Goal: Complete application form

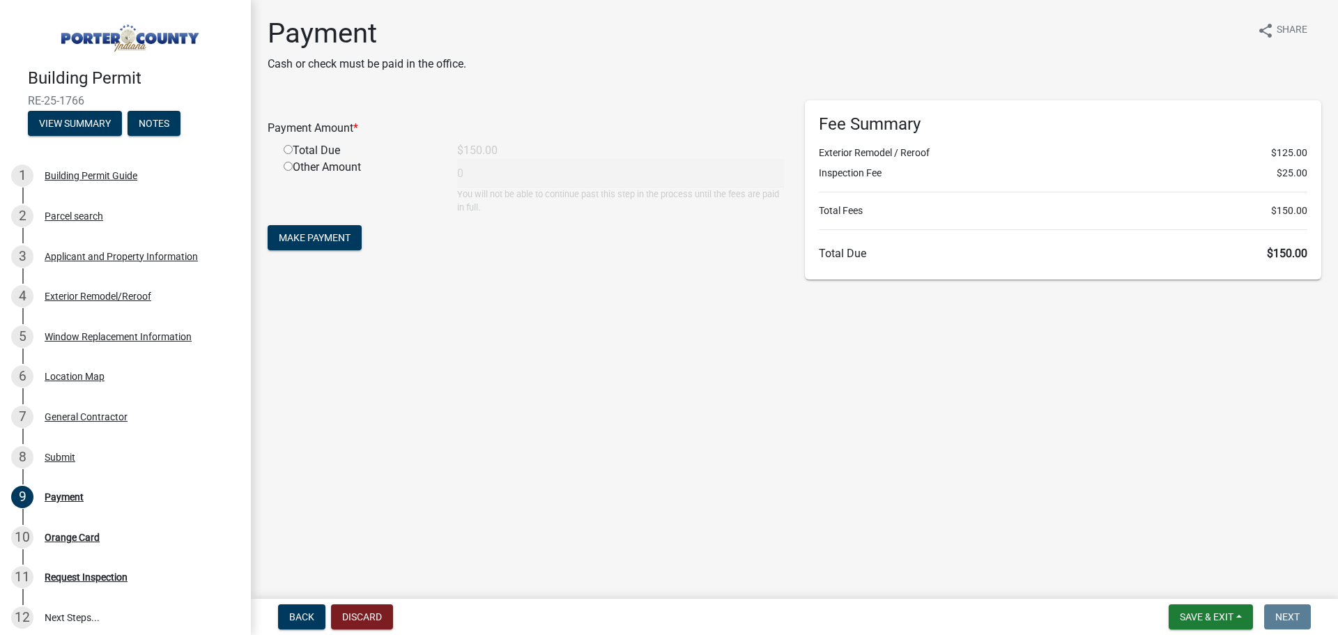
click at [284, 146] on input "radio" at bounding box center [288, 149] width 9 height 9
radio input "true"
type input "150"
click at [305, 235] on span "Make Payment" at bounding box center [315, 237] width 72 height 11
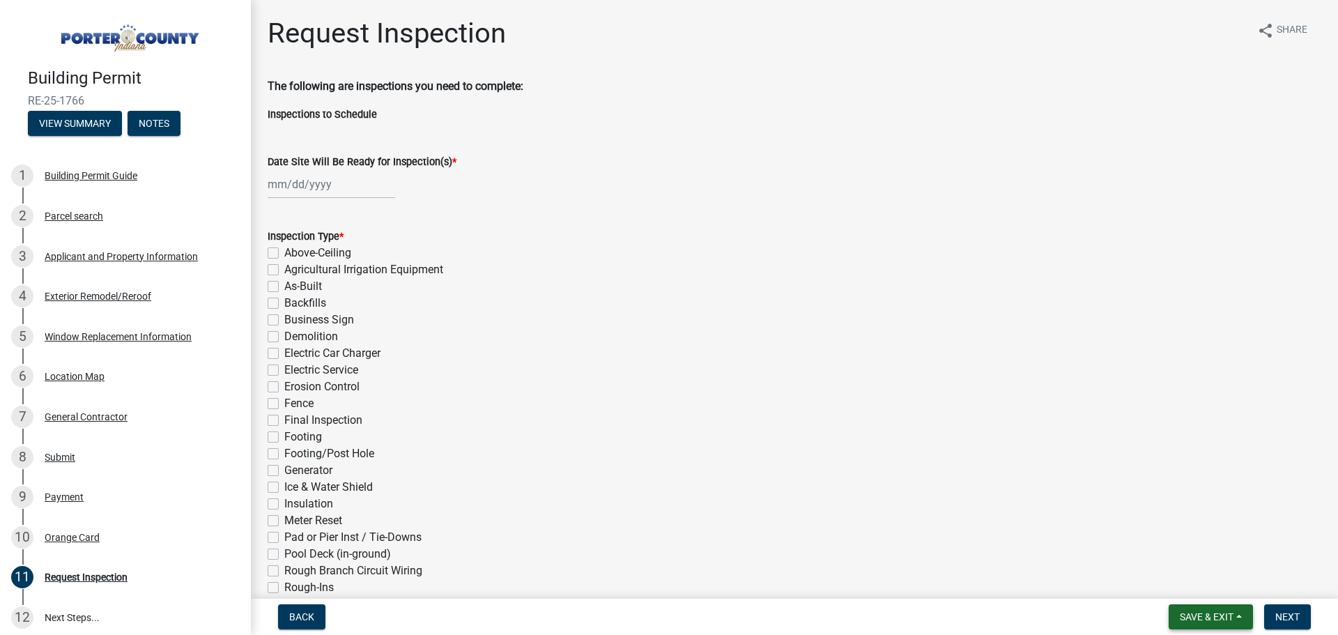
click at [1196, 613] on span "Save & Exit" at bounding box center [1206, 616] width 54 height 11
click at [1192, 586] on button "Save & Exit" at bounding box center [1196, 580] width 111 height 33
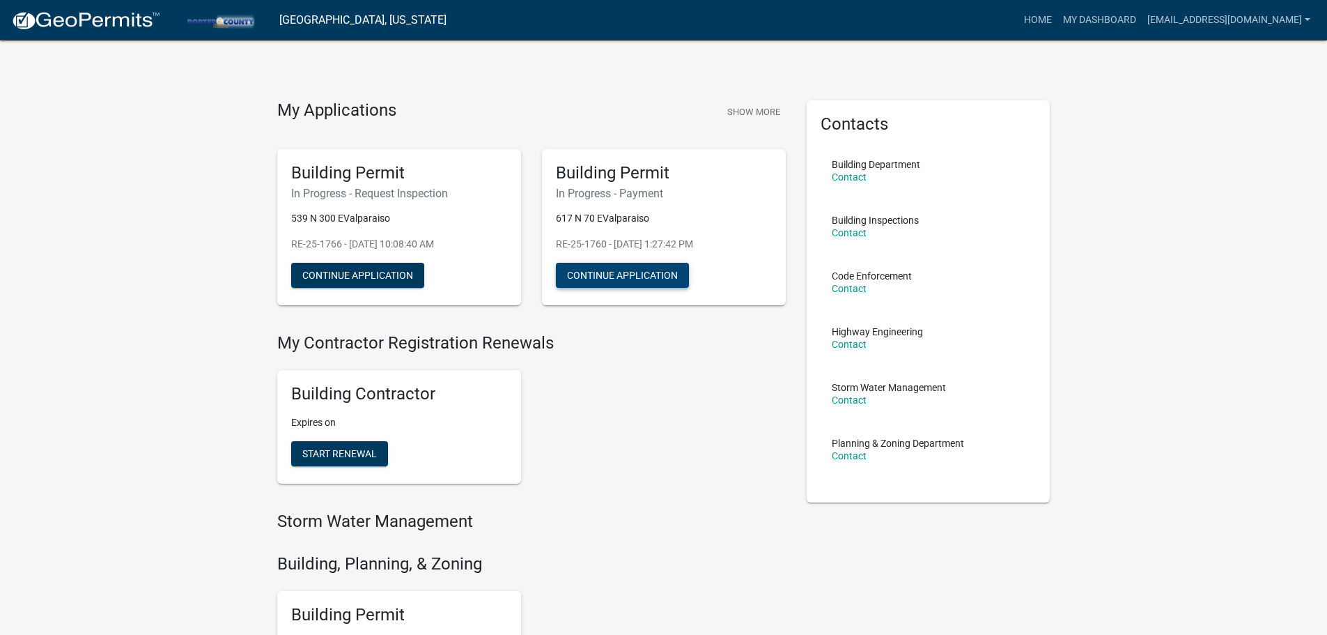
click at [644, 270] on button "Continue Application" at bounding box center [622, 275] width 133 height 25
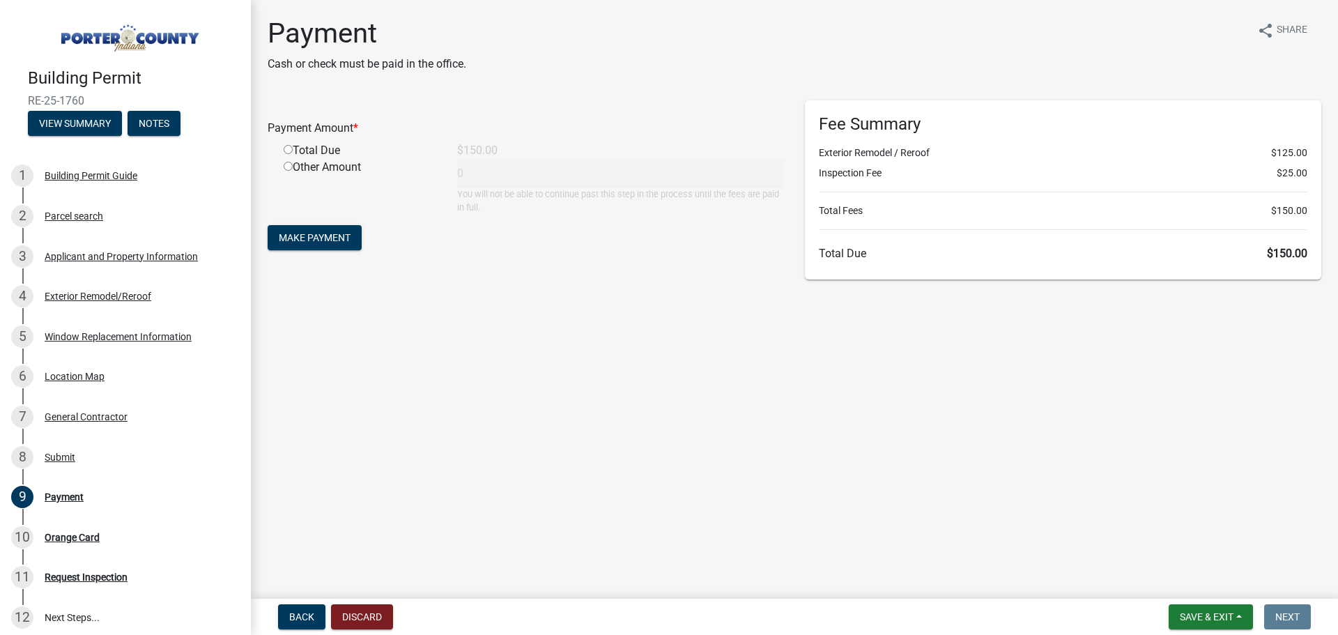
click at [290, 155] on div "Total Due" at bounding box center [359, 150] width 173 height 17
click at [290, 148] on input "radio" at bounding box center [288, 149] width 9 height 9
radio input "true"
type input "150"
click at [303, 614] on span "Back" at bounding box center [301, 616] width 25 height 11
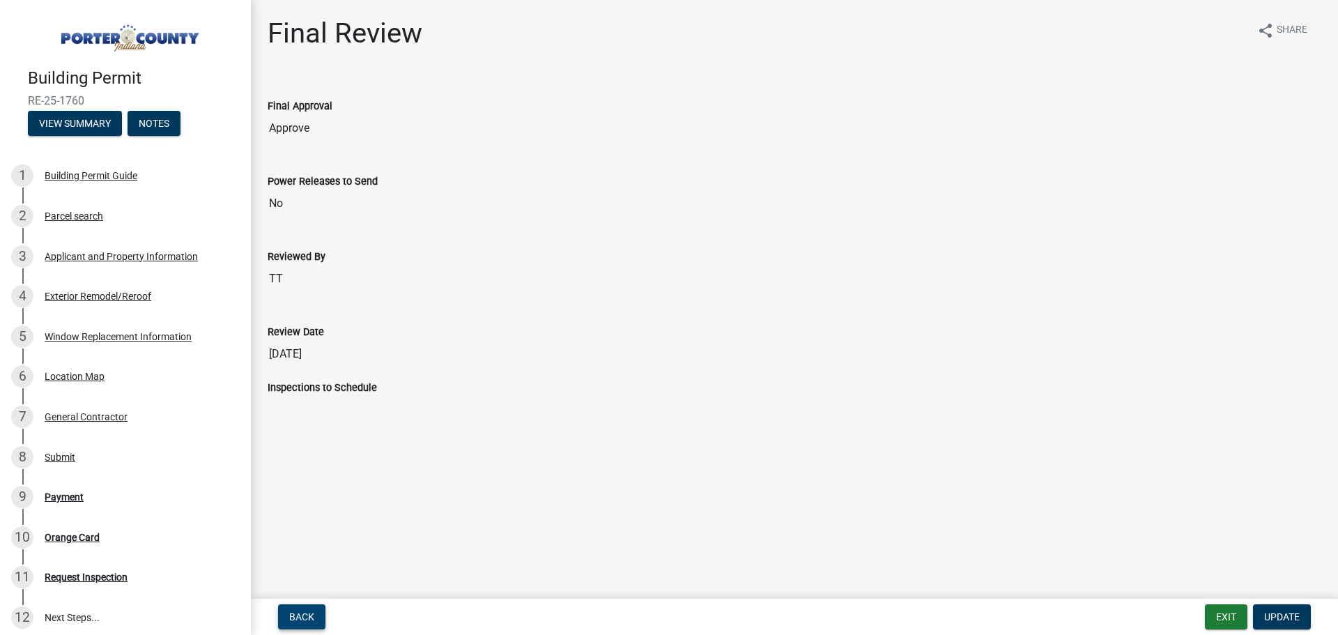
click at [304, 614] on span "Back" at bounding box center [301, 616] width 25 height 11
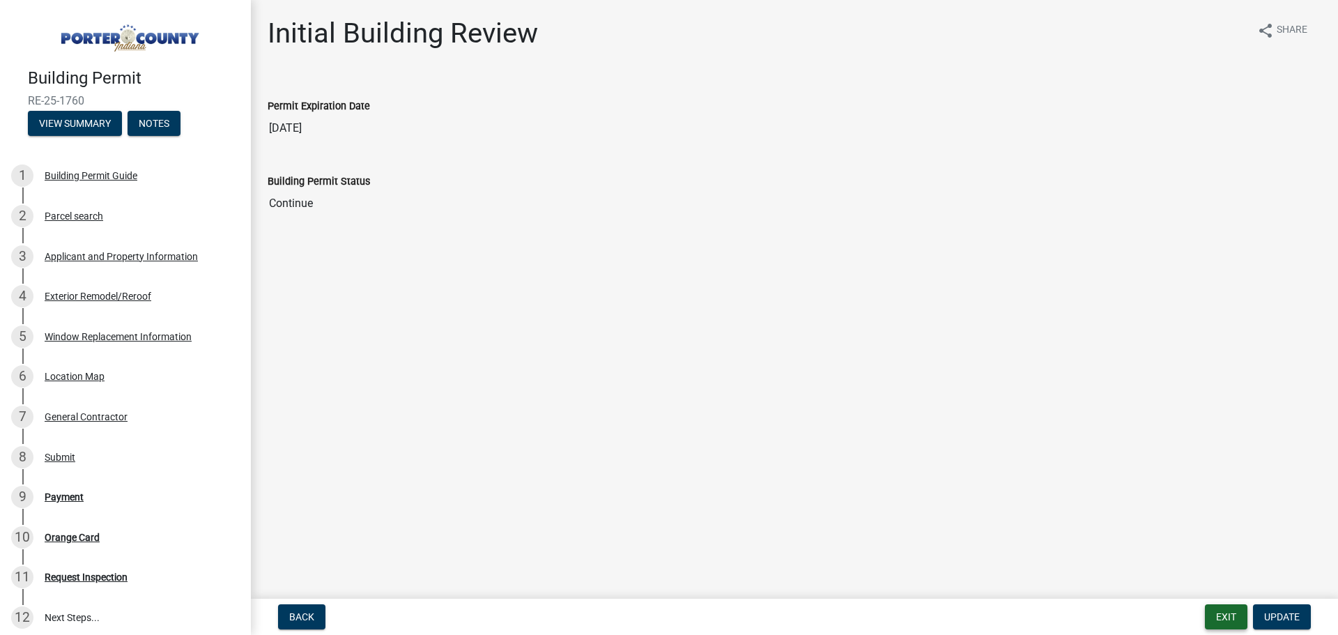
drag, startPoint x: 1202, startPoint y: 613, endPoint x: 1210, endPoint y: 614, distance: 7.7
click at [1204, 613] on div "Back Exit Update" at bounding box center [794, 616] width 1064 height 25
click at [1210, 614] on button "Exit" at bounding box center [1225, 616] width 42 height 25
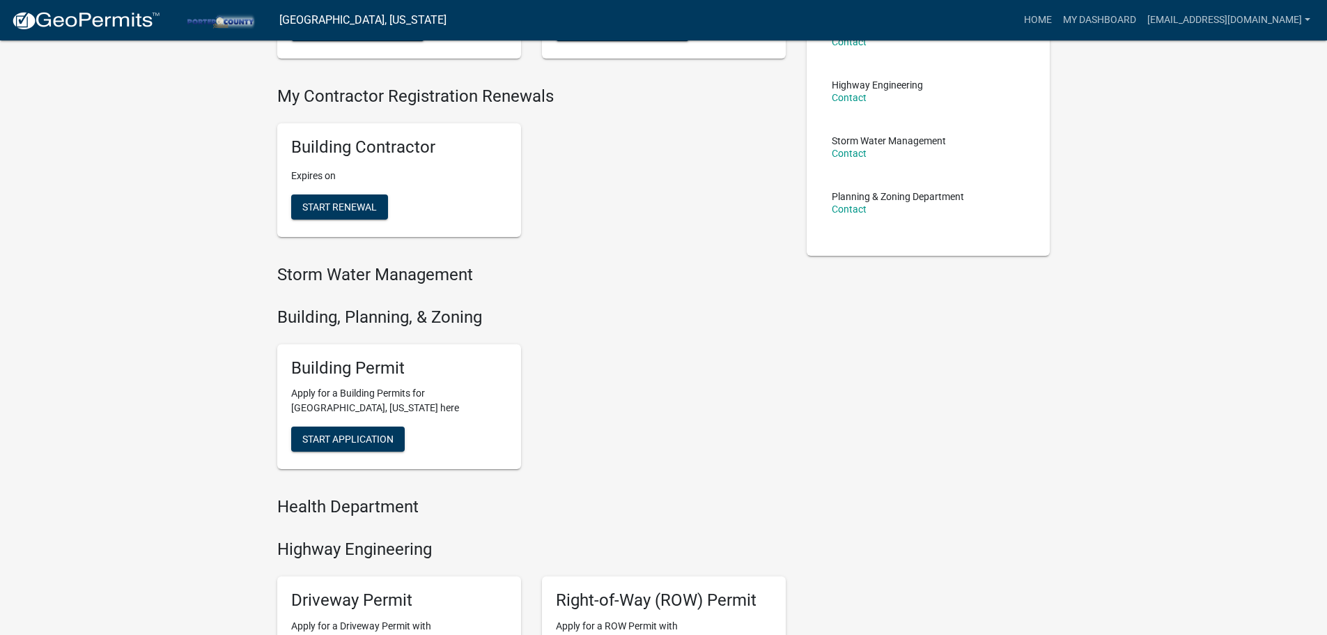
scroll to position [279, 0]
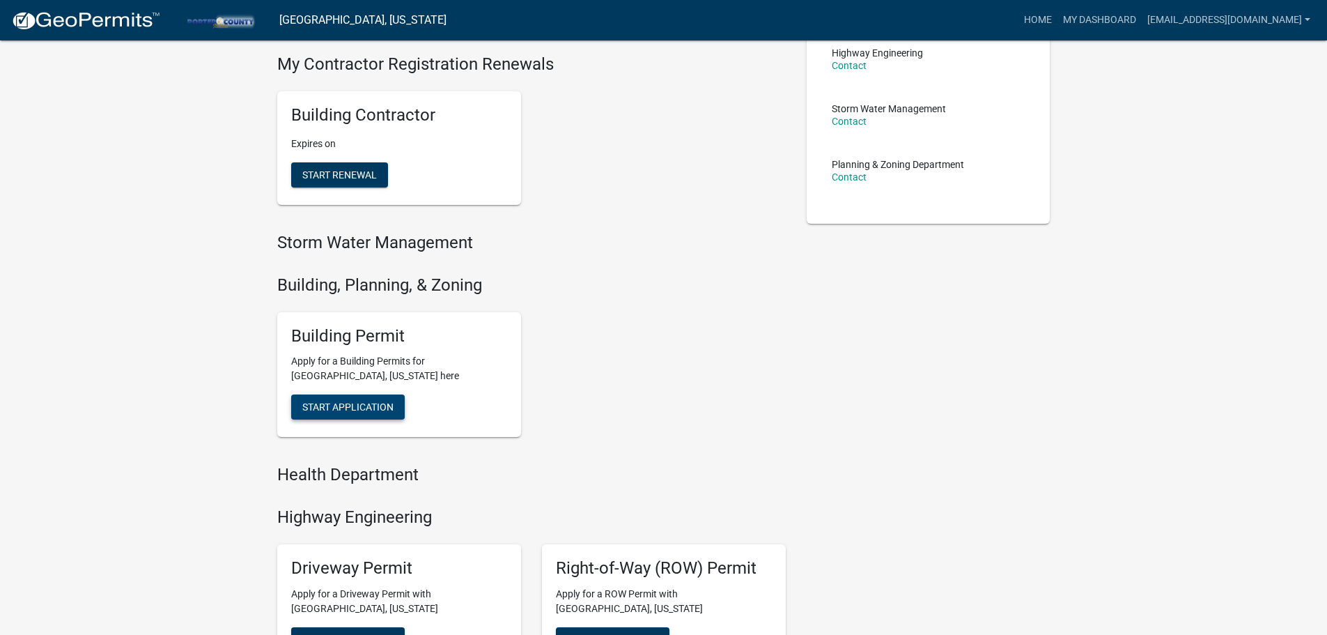
click at [336, 408] on span "Start Application" at bounding box center [347, 406] width 91 height 11
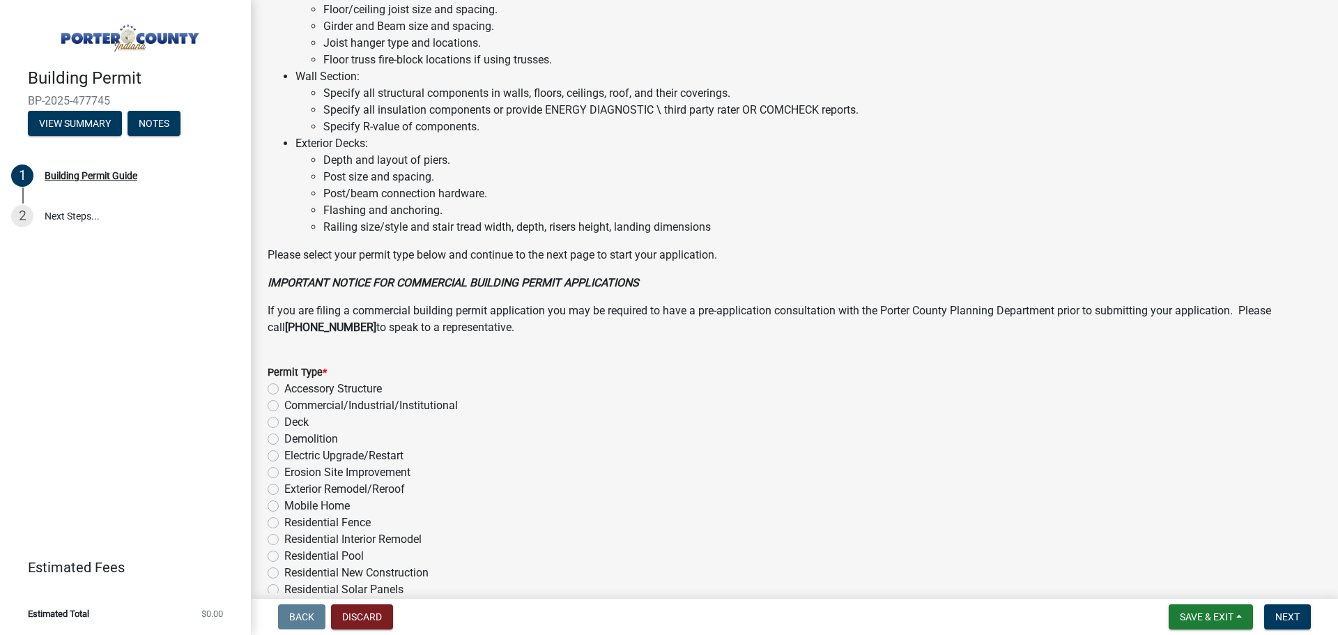
scroll to position [941, 0]
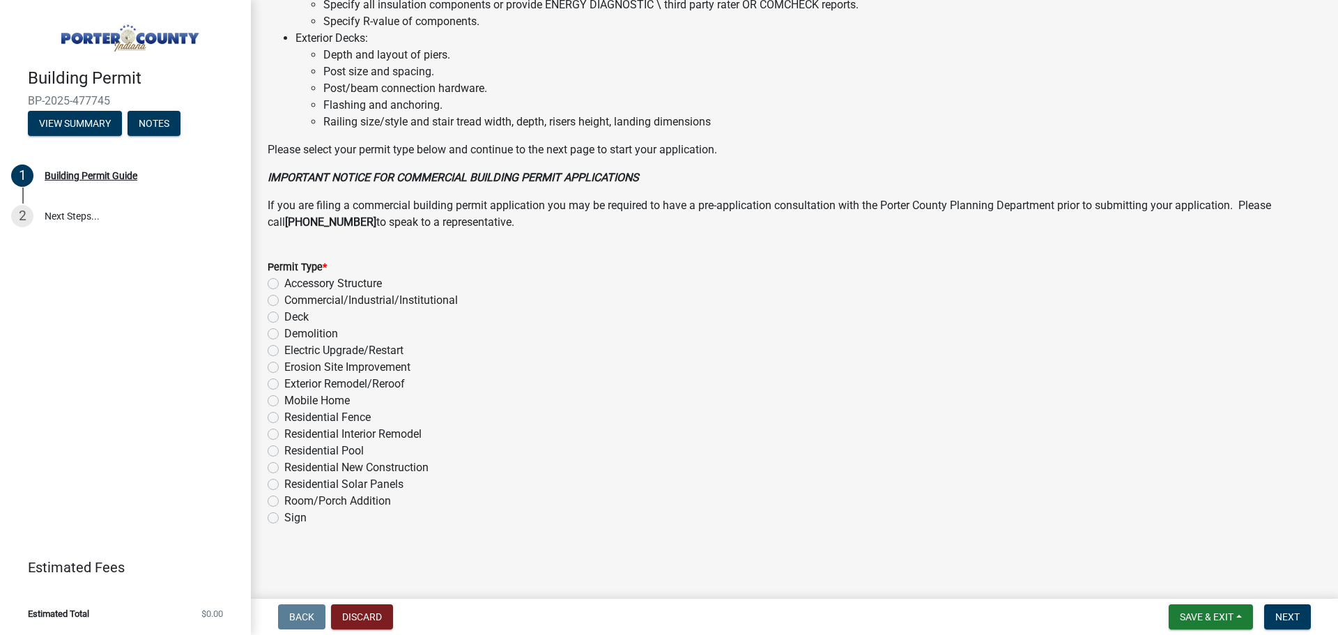
click at [284, 381] on label "Exterior Remodel/Reroof" at bounding box center [344, 383] width 121 height 17
click at [284, 381] on input "Exterior Remodel/Reroof" at bounding box center [288, 379] width 9 height 9
radio input "true"
click at [1289, 619] on span "Next" at bounding box center [1287, 616] width 24 height 11
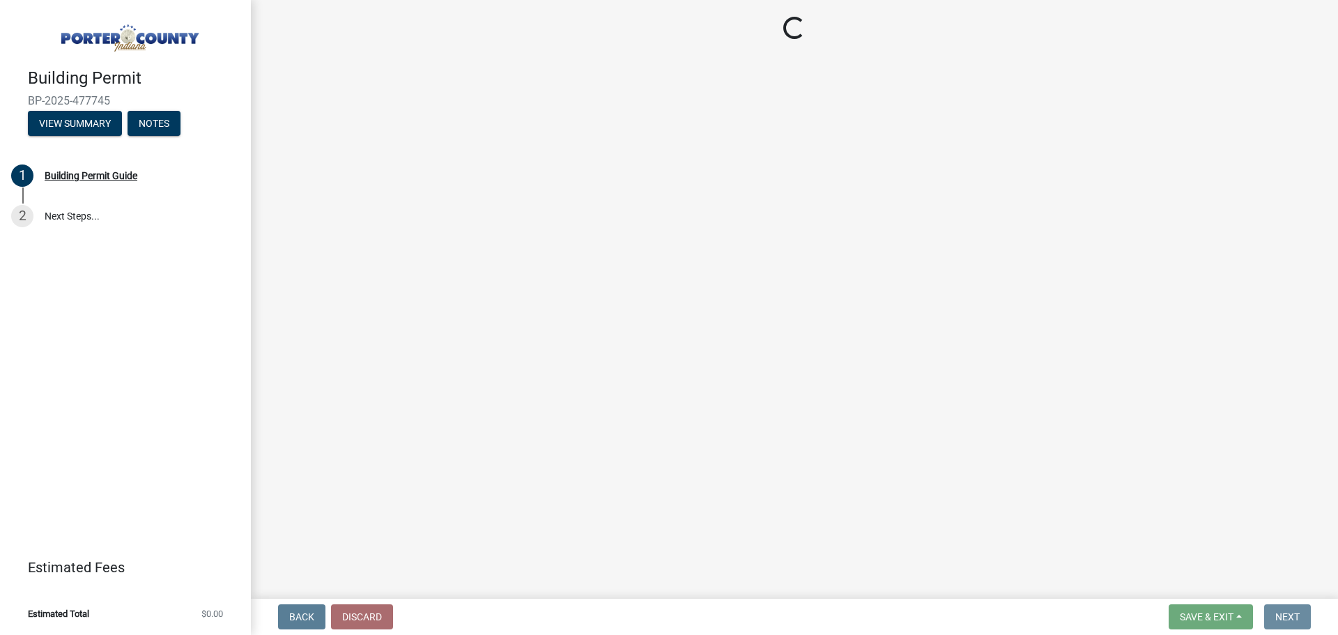
scroll to position [0, 0]
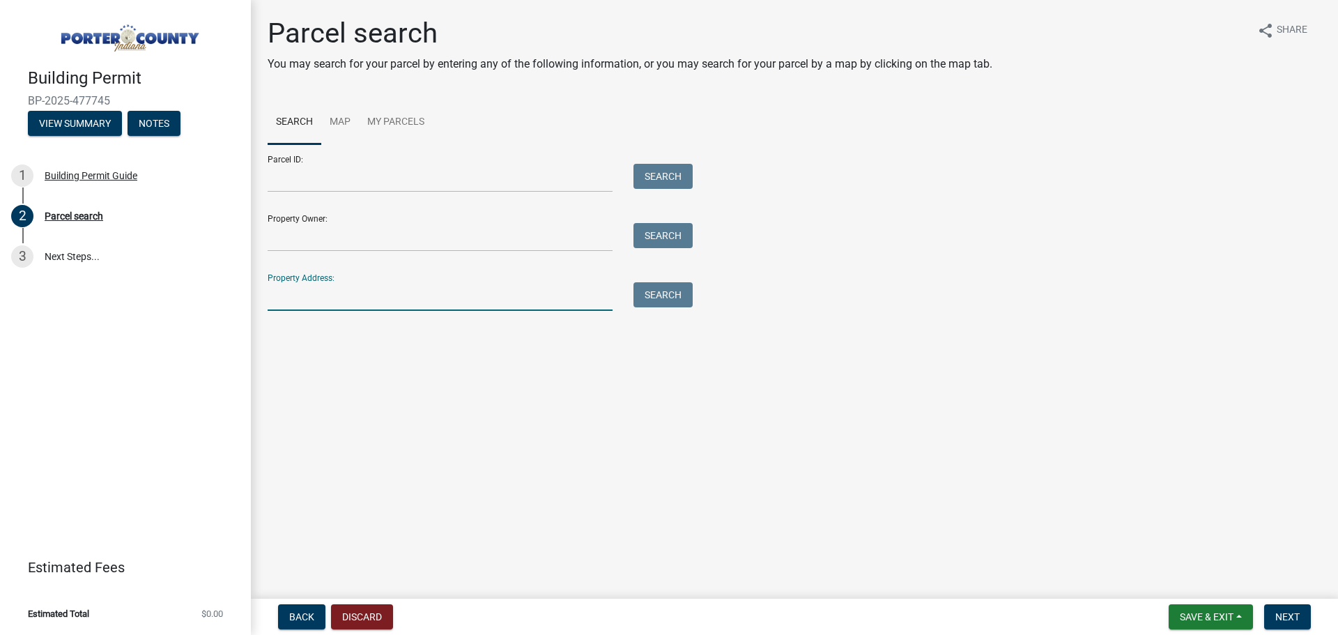
click at [339, 297] on input "Property Address:" at bounding box center [440, 296] width 345 height 29
click at [359, 295] on input "Property Address:" at bounding box center [440, 296] width 345 height 29
click at [651, 289] on button "Search" at bounding box center [662, 294] width 59 height 25
click at [424, 293] on input "3501 Calumet" at bounding box center [440, 296] width 345 height 29
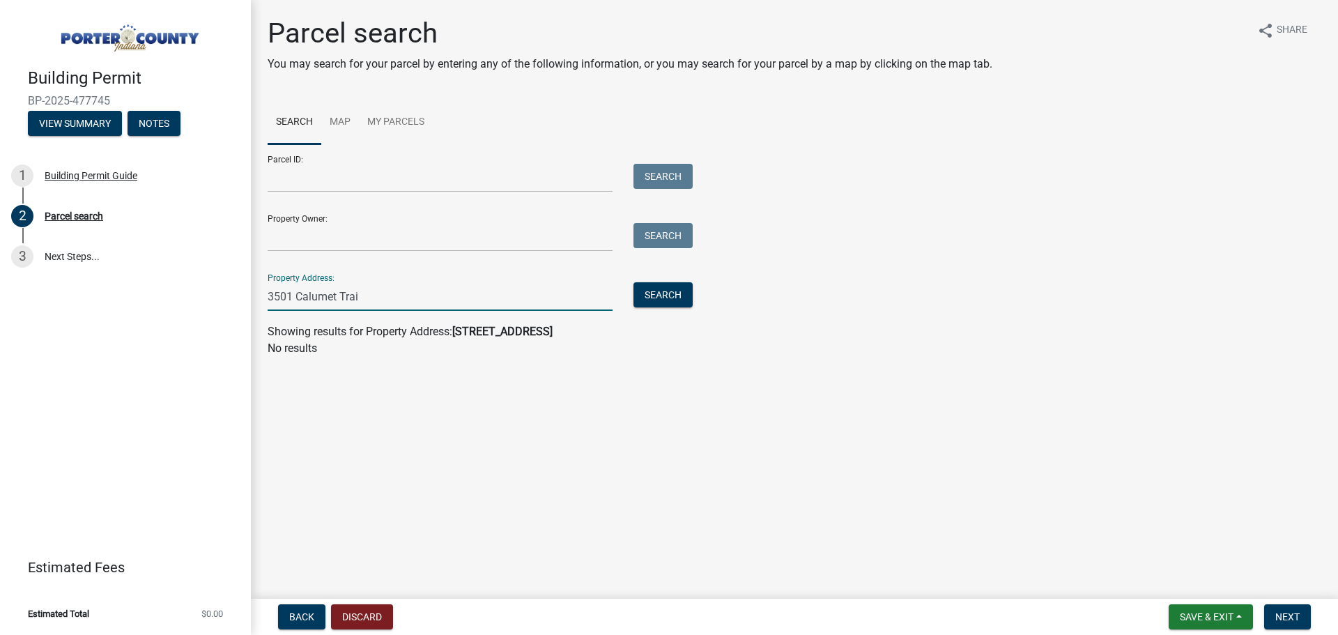
type input "3501 Calumet Trail"
drag, startPoint x: 374, startPoint y: 300, endPoint x: 187, endPoint y: 295, distance: 187.5
click at [187, 295] on div "Building Permit BP-2025-477745 View Summary Notes 1 Building Permit Guide 2 Par…" at bounding box center [669, 317] width 1338 height 635
click at [390, 293] on input "Property Address:" at bounding box center [440, 296] width 345 height 29
click at [559, 300] on input "Property Address:" at bounding box center [440, 296] width 345 height 29
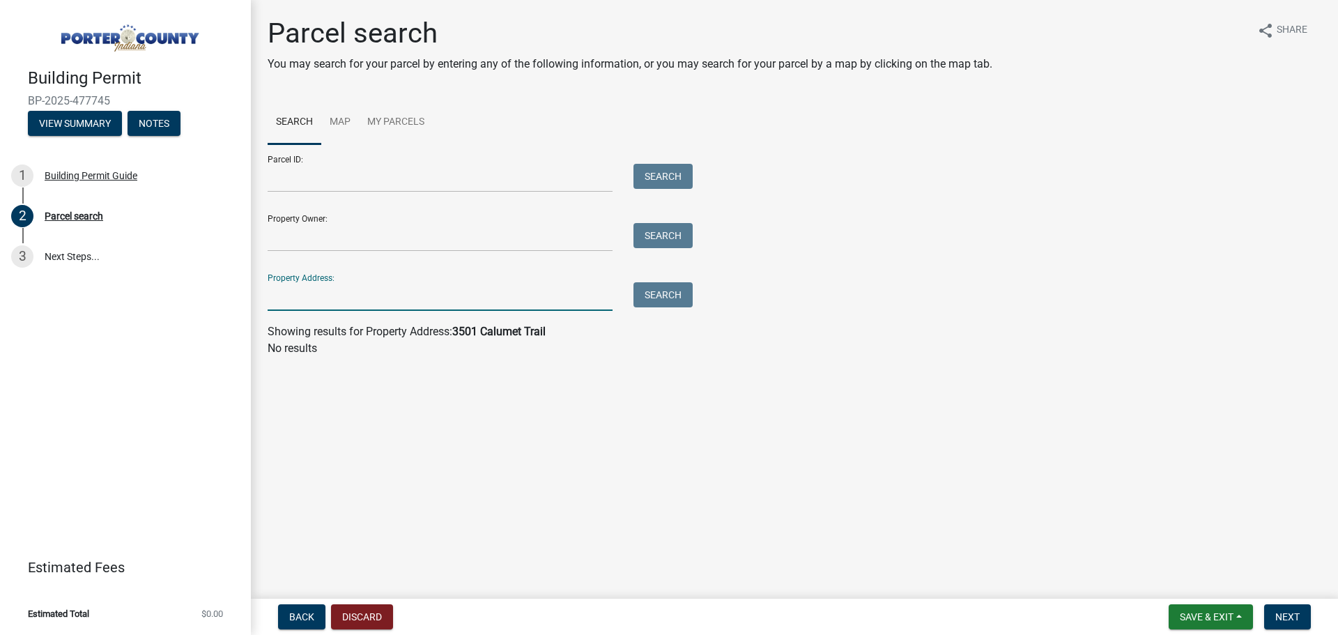
click at [640, 366] on div "Parcel search You may search for your parcel by entering any of the following i…" at bounding box center [794, 193] width 1074 height 352
click at [414, 382] on main "Parcel search You may search for your parcel by entering any of the following i…" at bounding box center [794, 296] width 1087 height 593
